Goal: Task Accomplishment & Management: Manage account settings

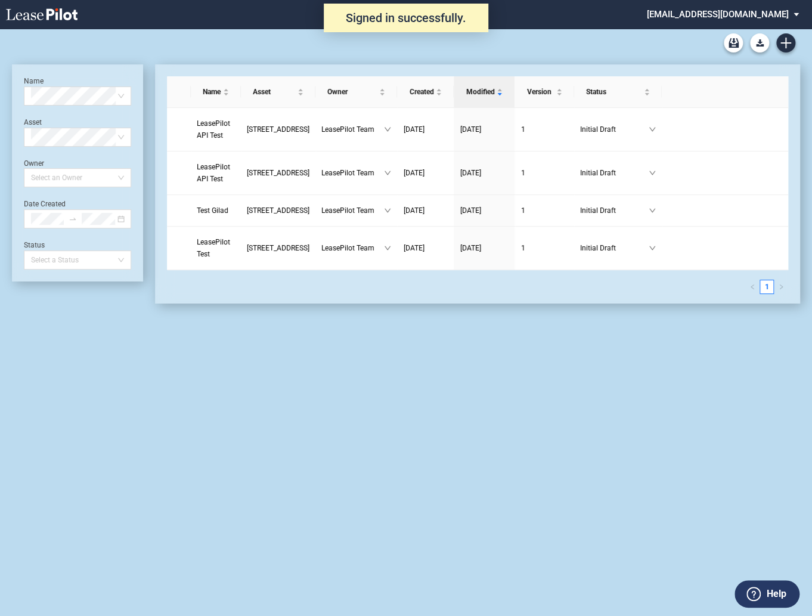
click at [724, 11] on md-select "[EMAIL_ADDRESS][DOMAIN_NAME] Change Password 2-Factor Authentication Admin Area…" at bounding box center [727, 13] width 163 height 27
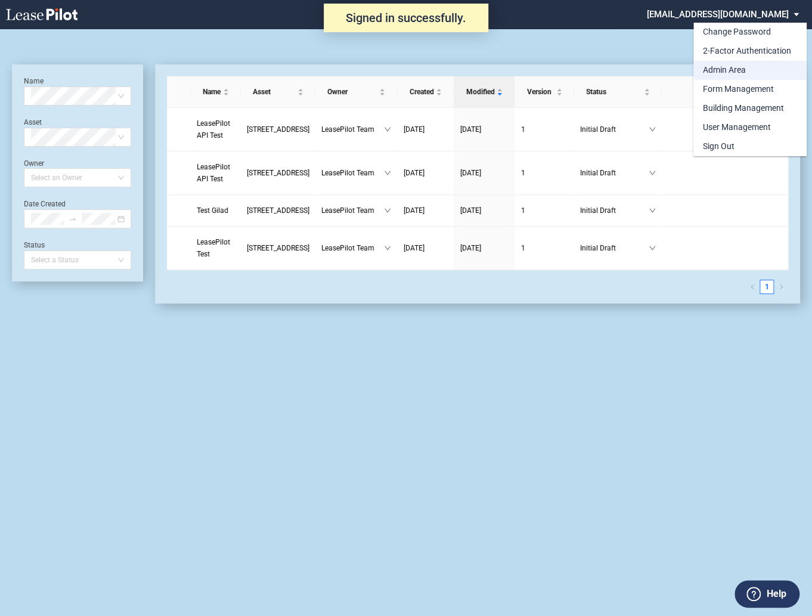
click at [715, 69] on div "Admin Area" at bounding box center [724, 70] width 43 height 12
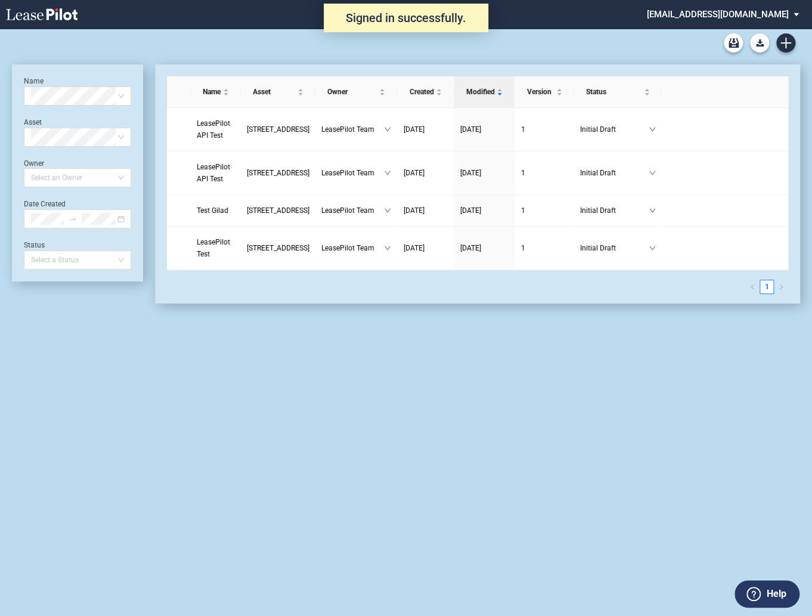
scroll to position [29, 0]
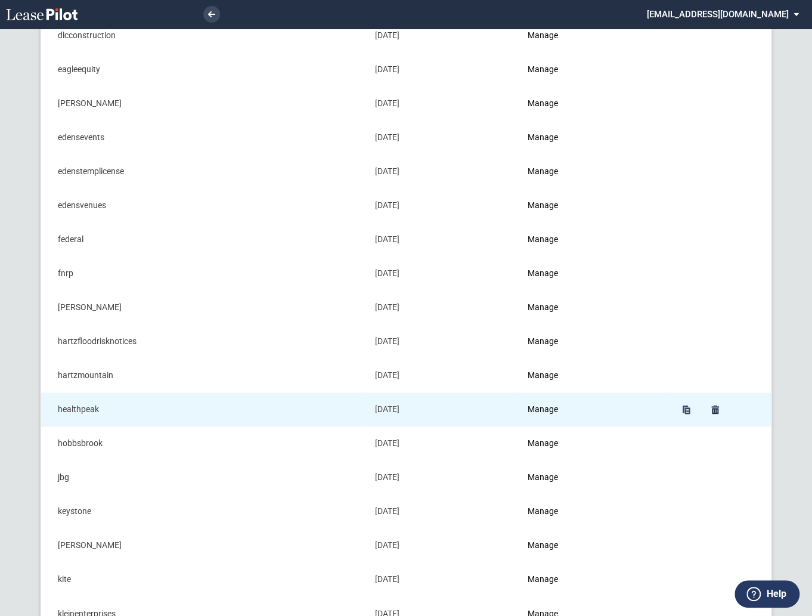
scroll to position [441, 0]
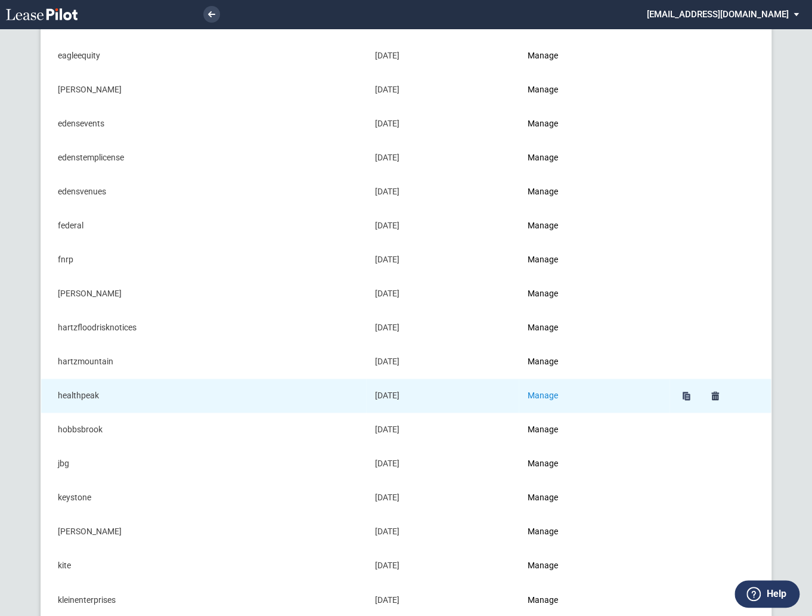
click at [549, 394] on link "Manage" at bounding box center [542, 396] width 30 height 10
